Goal: Task Accomplishment & Management: Manage account settings

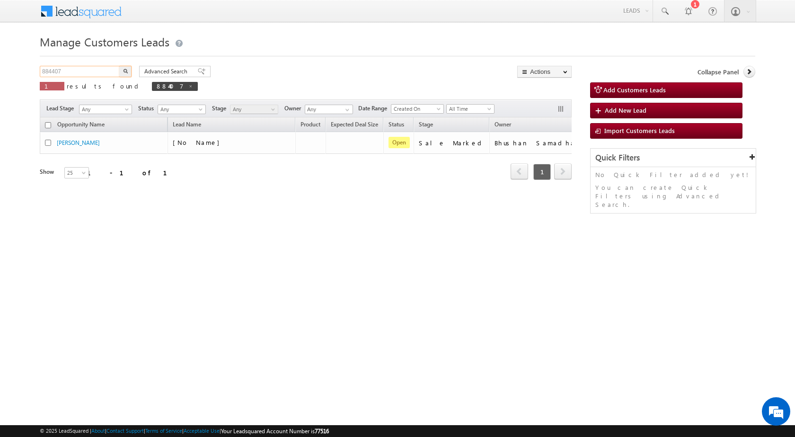
click at [93, 66] on input "884407" at bounding box center [80, 71] width 81 height 11
paste input "73158"
type input "873158"
click at [128, 73] on button "button" at bounding box center [125, 71] width 12 height 11
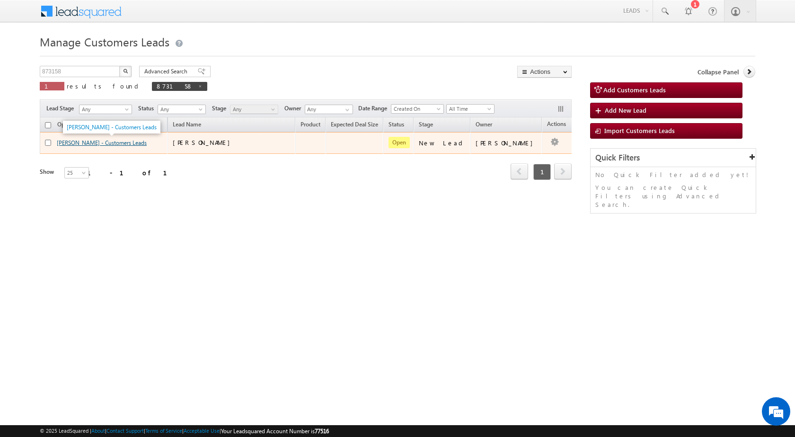
click at [80, 145] on link "[PERSON_NAME] - Customers Leads" at bounding box center [102, 142] width 90 height 7
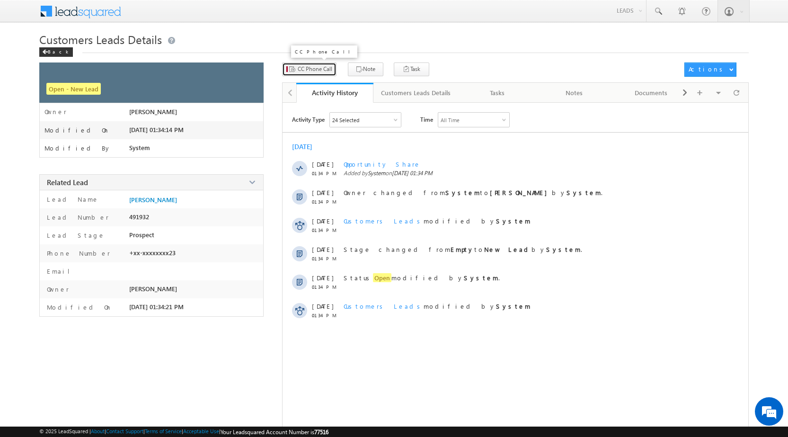
click at [314, 67] on span "CC Phone Call" at bounding box center [315, 69] width 35 height 9
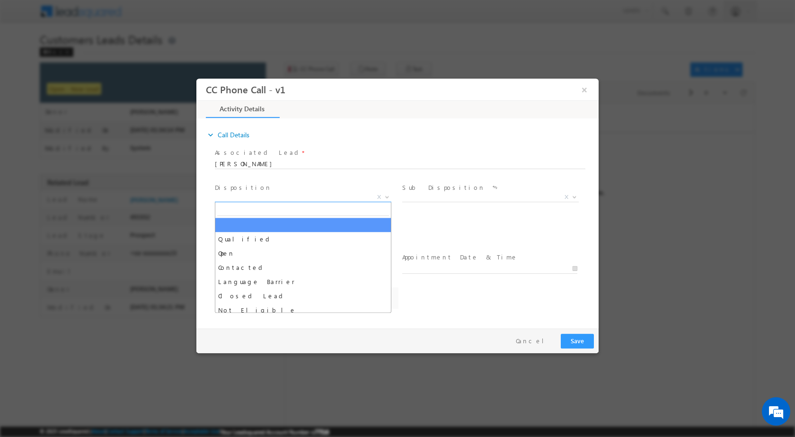
click at [385, 199] on span at bounding box center [386, 196] width 9 height 12
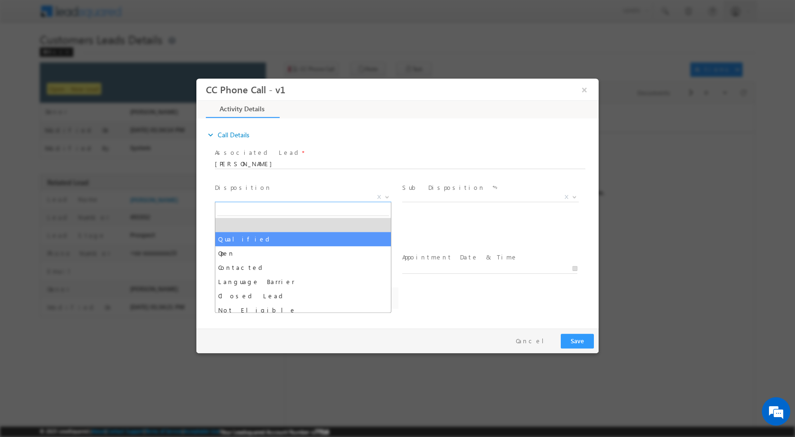
select select "Qualified"
select select "adesh.kumar1@sgrlimited.in"
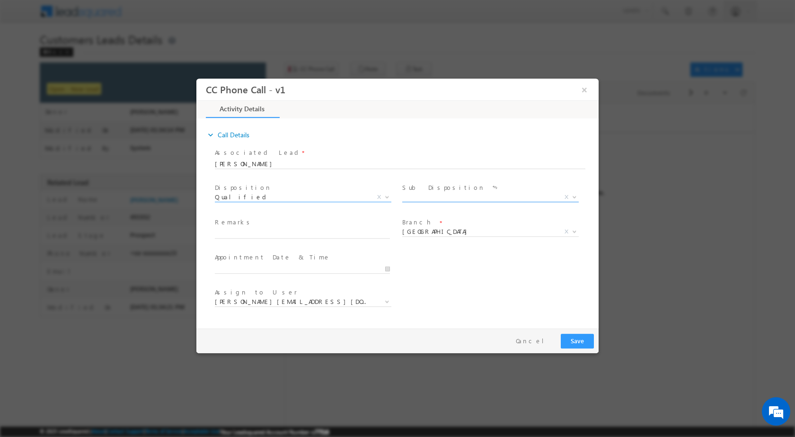
click at [578, 192] on span at bounding box center [573, 196] width 9 height 12
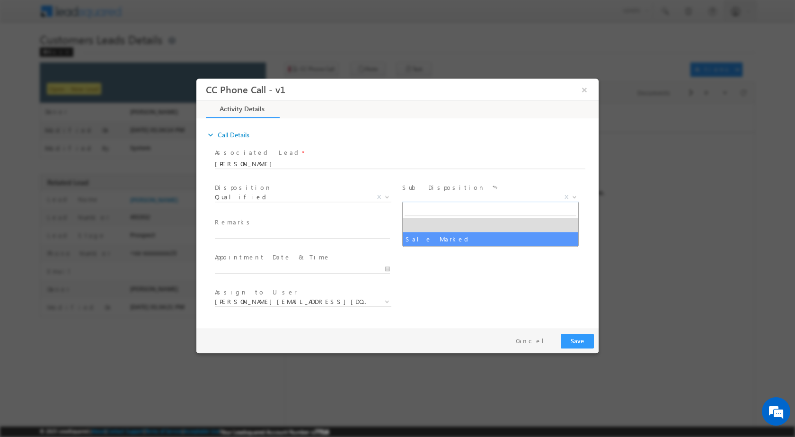
select select "Sale Marked"
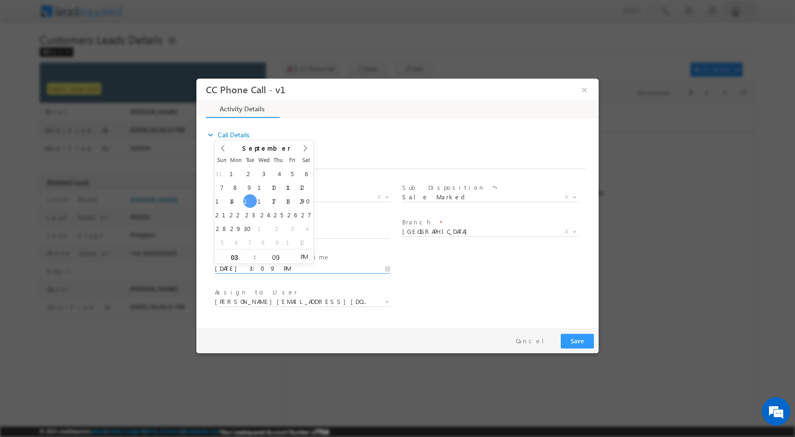
click at [386, 267] on input "09/16/2025 3:09 PM" at bounding box center [302, 268] width 175 height 9
type input "09/22/2025 3:09 PM"
type input "11"
type input "09/22/2025 11:09 PM"
click at [271, 256] on input "09" at bounding box center [275, 257] width 39 height 6
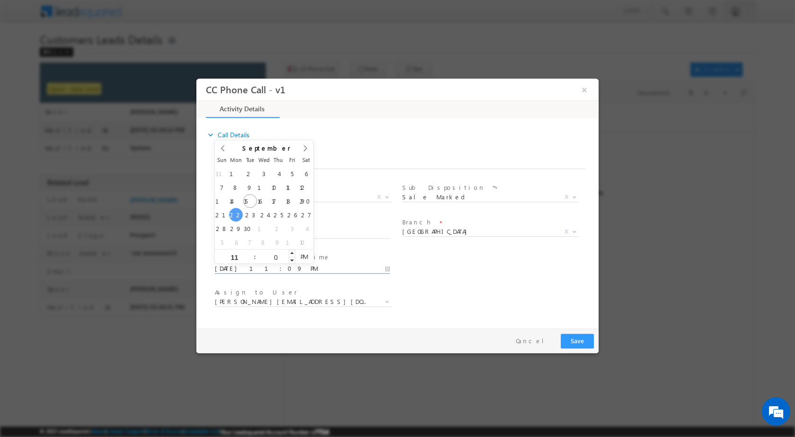
type input "00"
type input "09/22/2025 11:00 AM"
click at [300, 257] on span "AM" at bounding box center [304, 256] width 18 height 14
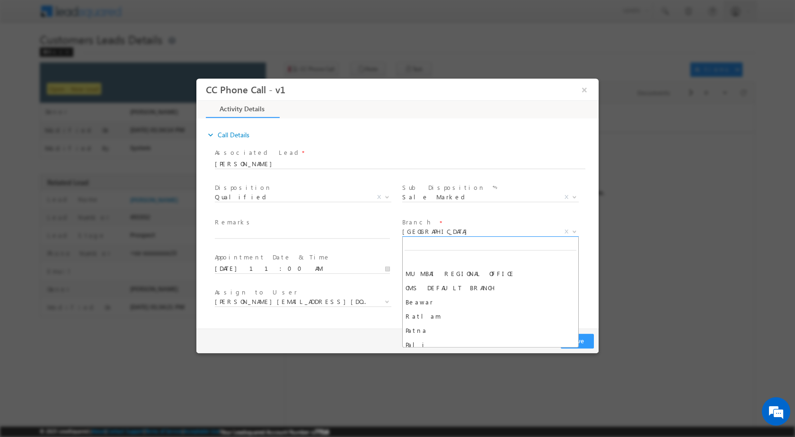
click at [578, 230] on span at bounding box center [573, 231] width 9 height 12
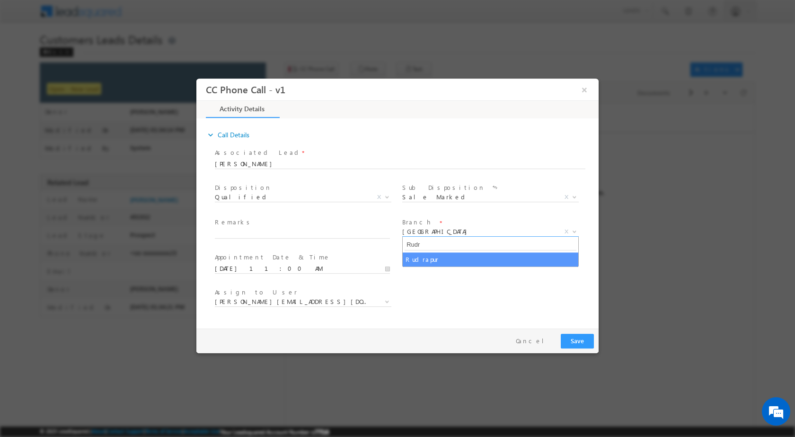
type input "Rudr"
select select "Rudrapur"
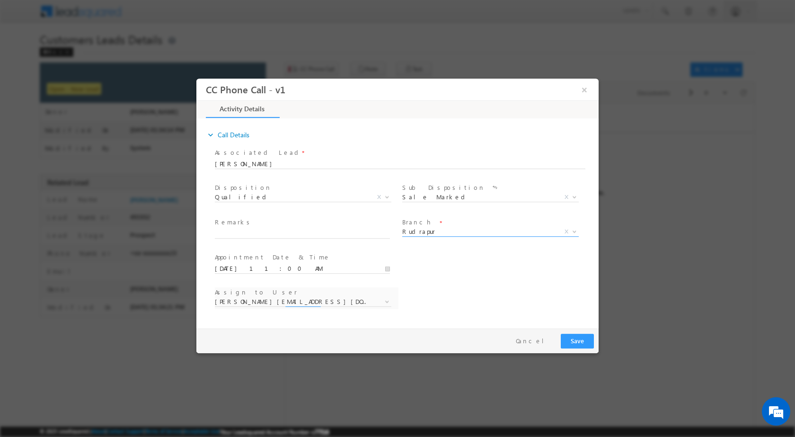
select select "chhatra.pal@sgrlimited.in"
click at [388, 301] on b at bounding box center [387, 300] width 6 height 3
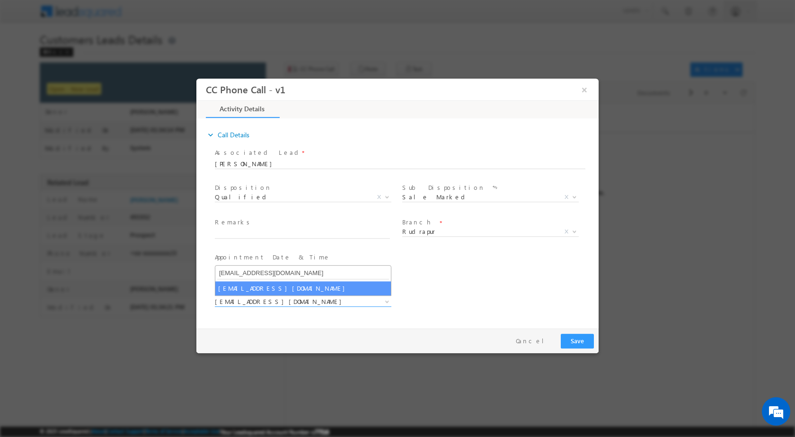
type input "nadeem.ahmad@sgrlimited.in"
select select "nadeem.ahmad@sgrlimited.in"
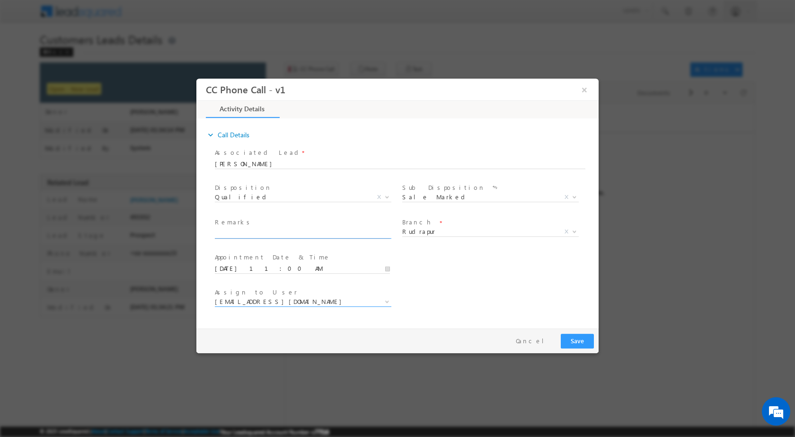
click at [276, 233] on input "text" at bounding box center [302, 233] width 175 height 9
paste input "16/09-Customer Name is Deep Joshi Customer Name is 39 yrs Loan Type is Construc…"
type input "16/09-Customer Name is Deep Joshi Customer Name is 39 yrs Loan Type is Construc…"
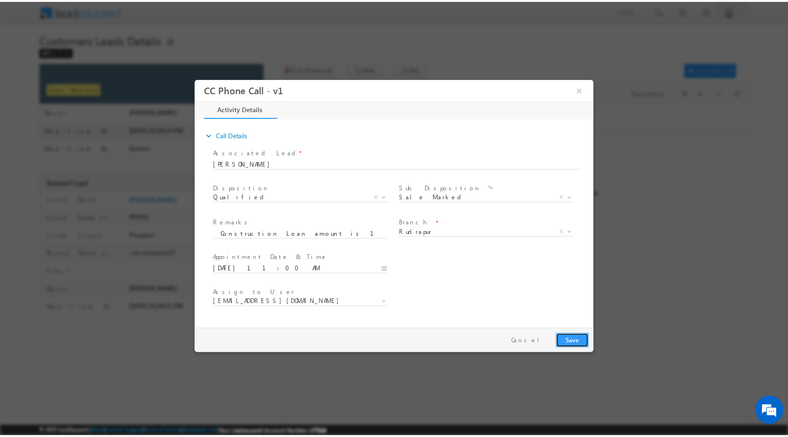
scroll to position [0, 0]
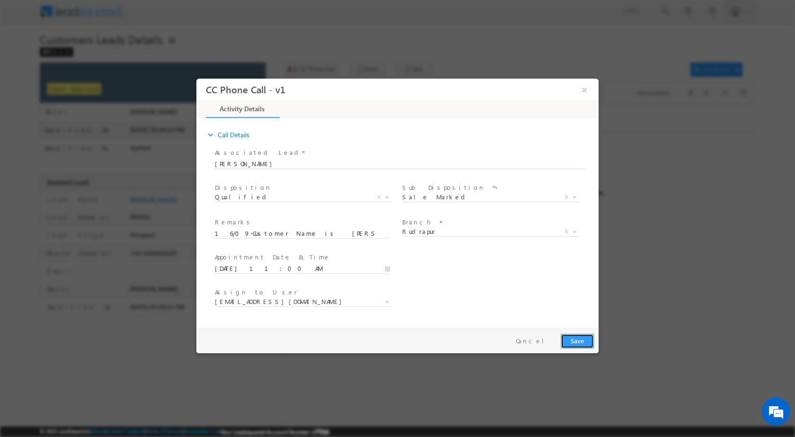
click at [581, 338] on button "Save" at bounding box center [577, 340] width 33 height 15
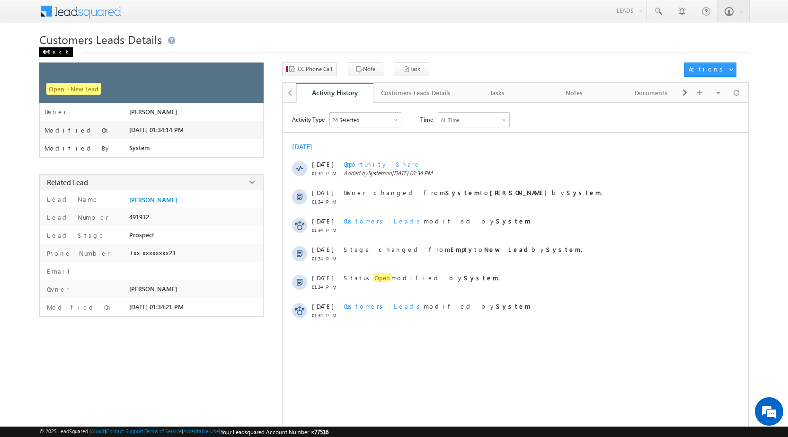
click at [50, 51] on div "Back" at bounding box center [56, 51] width 34 height 9
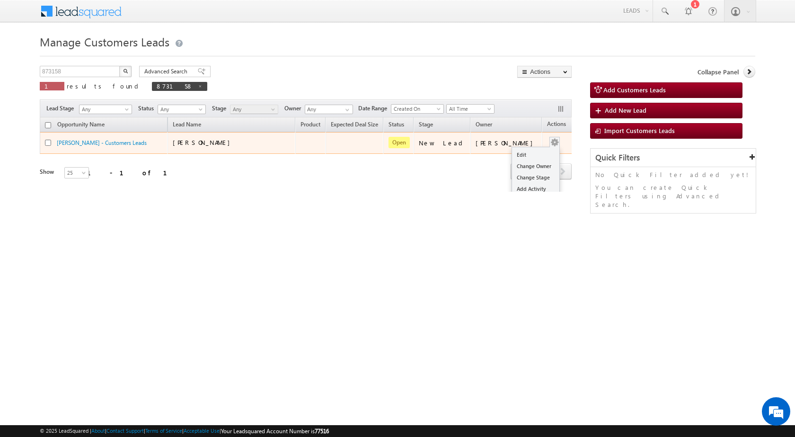
click at [550, 139] on span at bounding box center [555, 142] width 10 height 10
click at [534, 150] on link "Edit" at bounding box center [535, 154] width 47 height 11
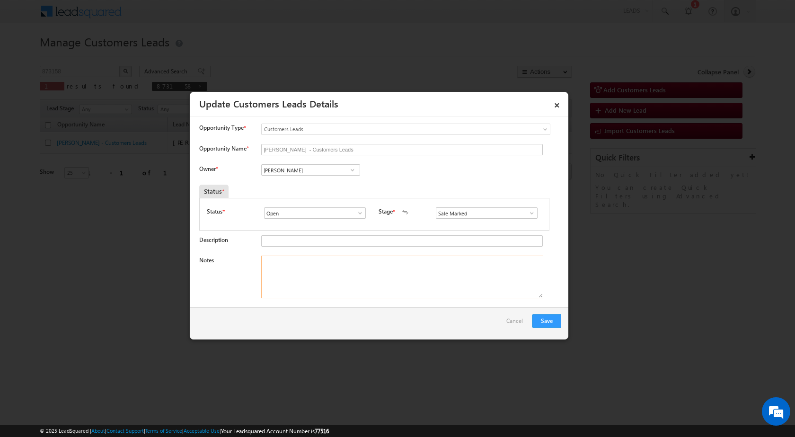
click at [343, 267] on textarea "Notes" at bounding box center [402, 277] width 282 height 43
paste textarea "16/09-Customer Name is [PERSON_NAME] Customer Name is 39 yrs Loan Type is Const…"
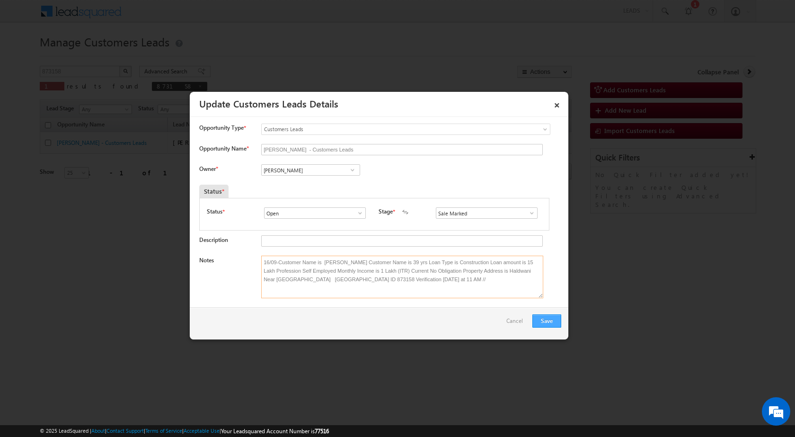
type textarea "16/09-Customer Name is [PERSON_NAME] Customer Name is 39 yrs Loan Type is Const…"
click at [542, 318] on button "Save" at bounding box center [547, 320] width 29 height 13
